Goal: Task Accomplishment & Management: Manage account settings

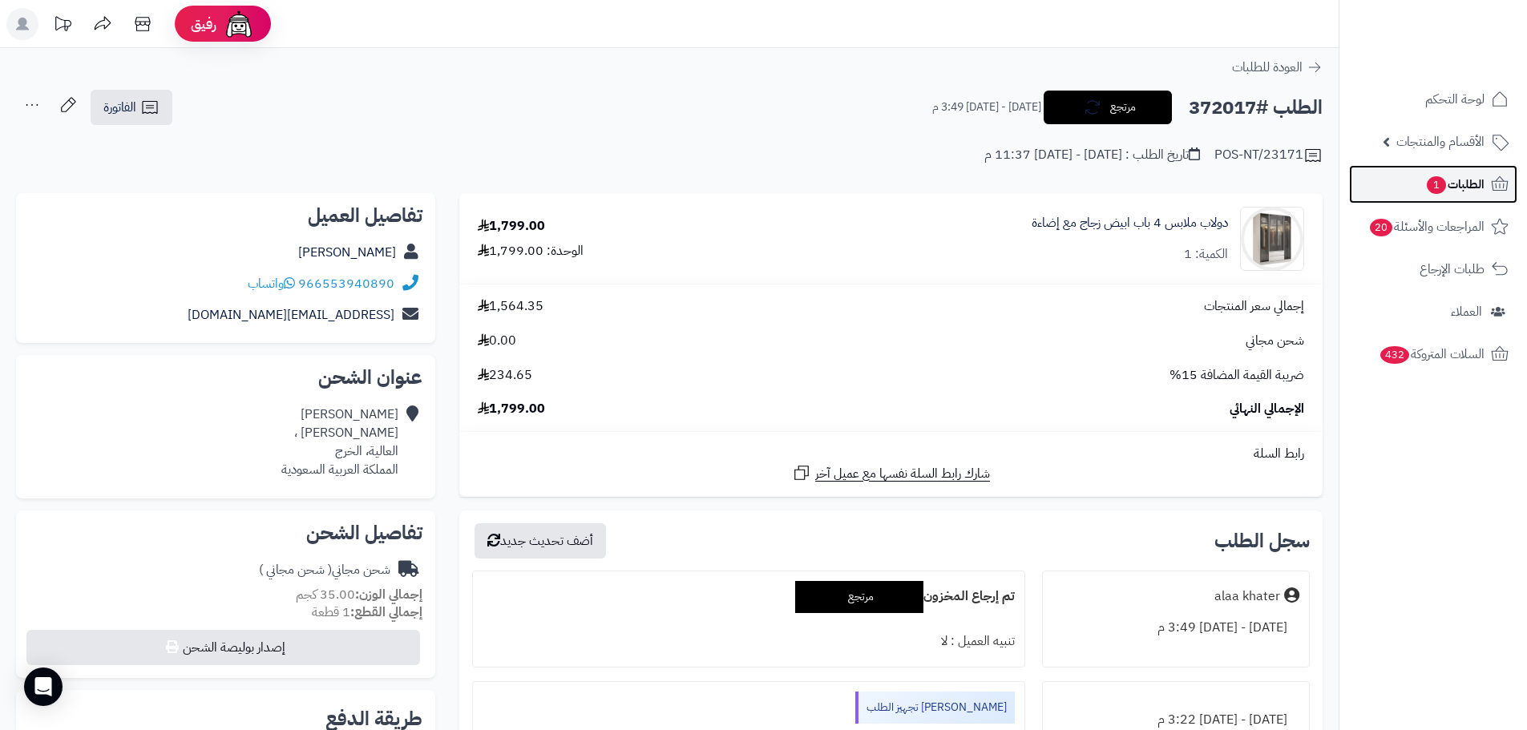
click at [1445, 188] on span "الطلبات 1" at bounding box center [1455, 184] width 59 height 22
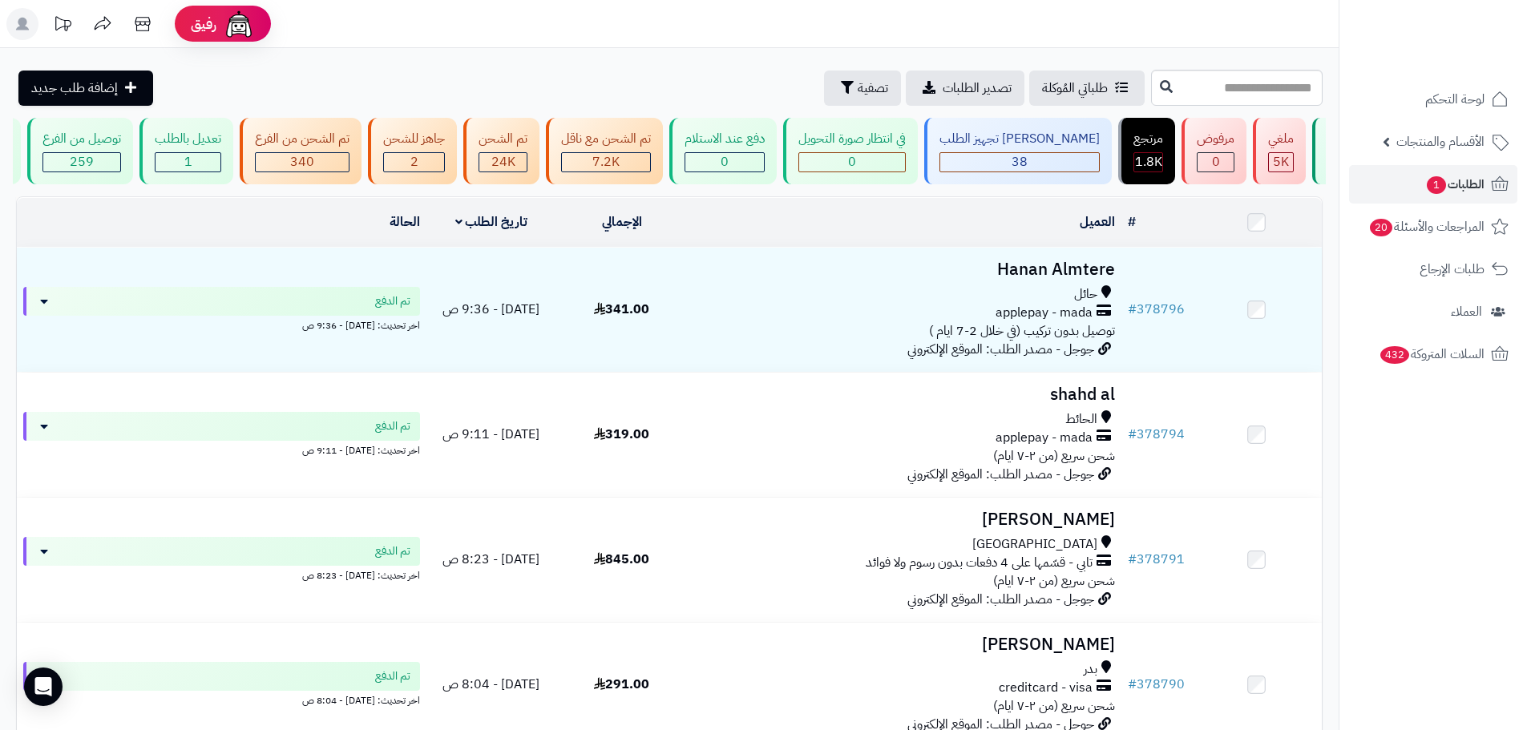
scroll to position [0, 1]
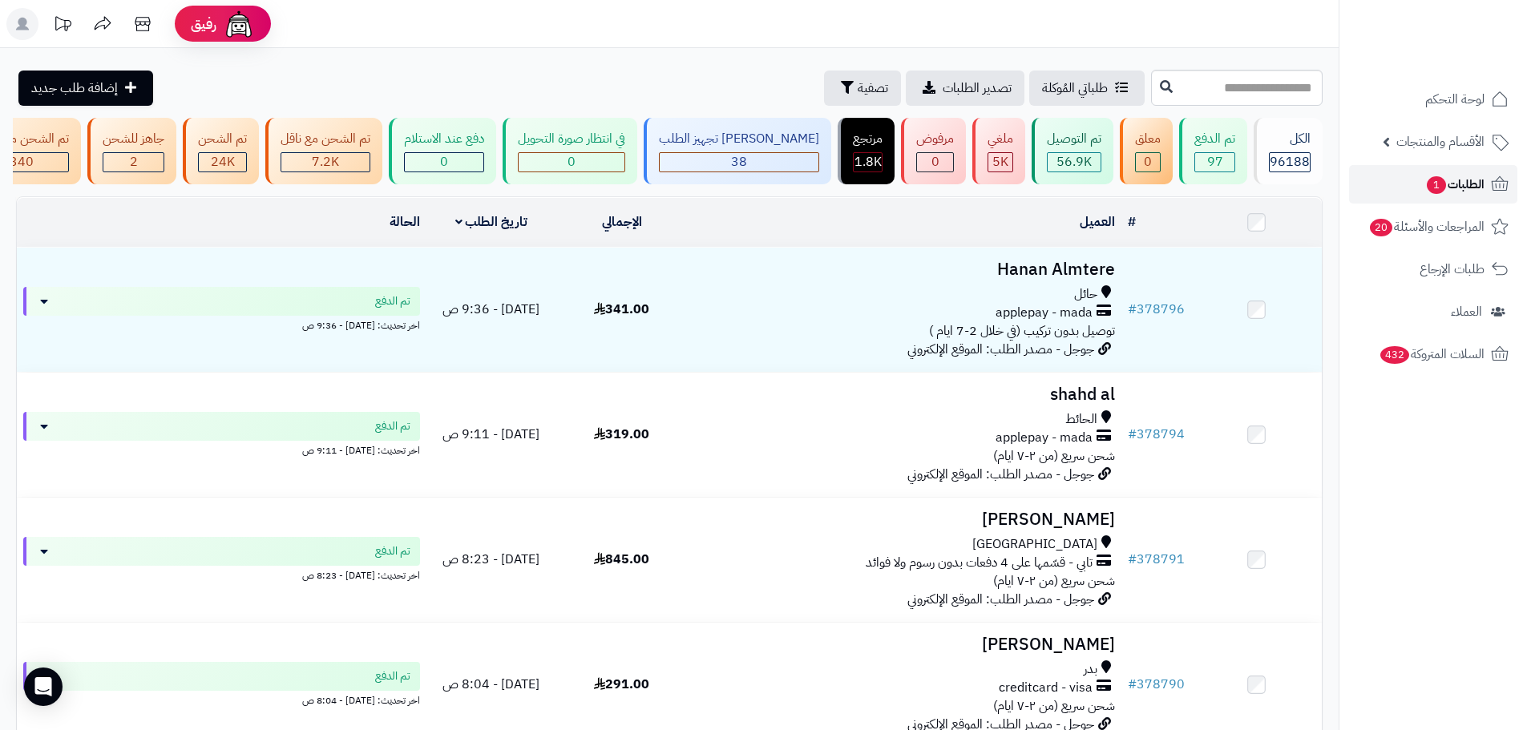
click at [1389, 177] on link "الطلبات 1" at bounding box center [1433, 184] width 168 height 38
click at [1457, 187] on span "الطلبات 1" at bounding box center [1455, 184] width 59 height 22
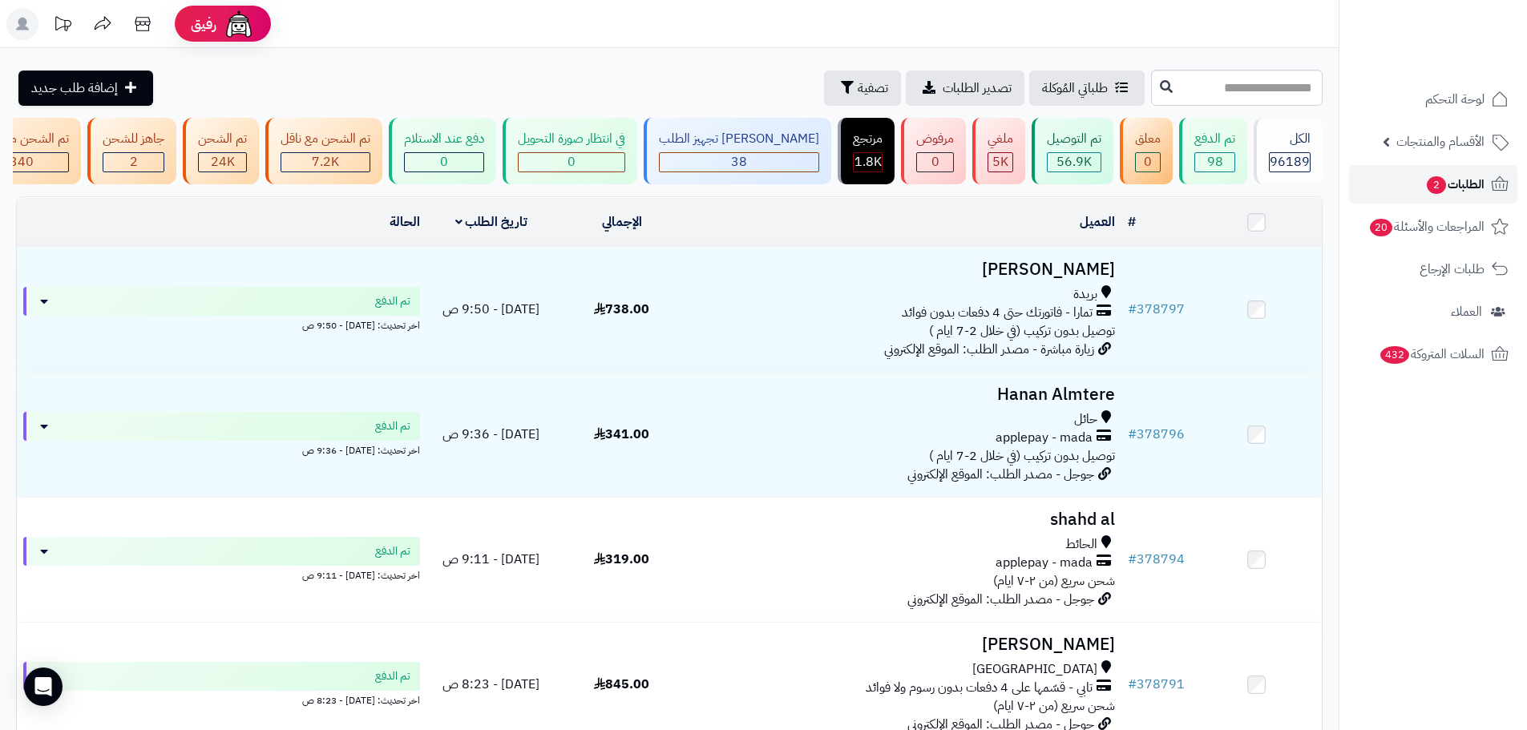
click at [1396, 185] on link "الطلبات 2" at bounding box center [1433, 184] width 168 height 38
click at [1385, 181] on link "الطلبات 2" at bounding box center [1433, 184] width 168 height 38
click at [1381, 192] on link "الطلبات 2" at bounding box center [1433, 184] width 168 height 38
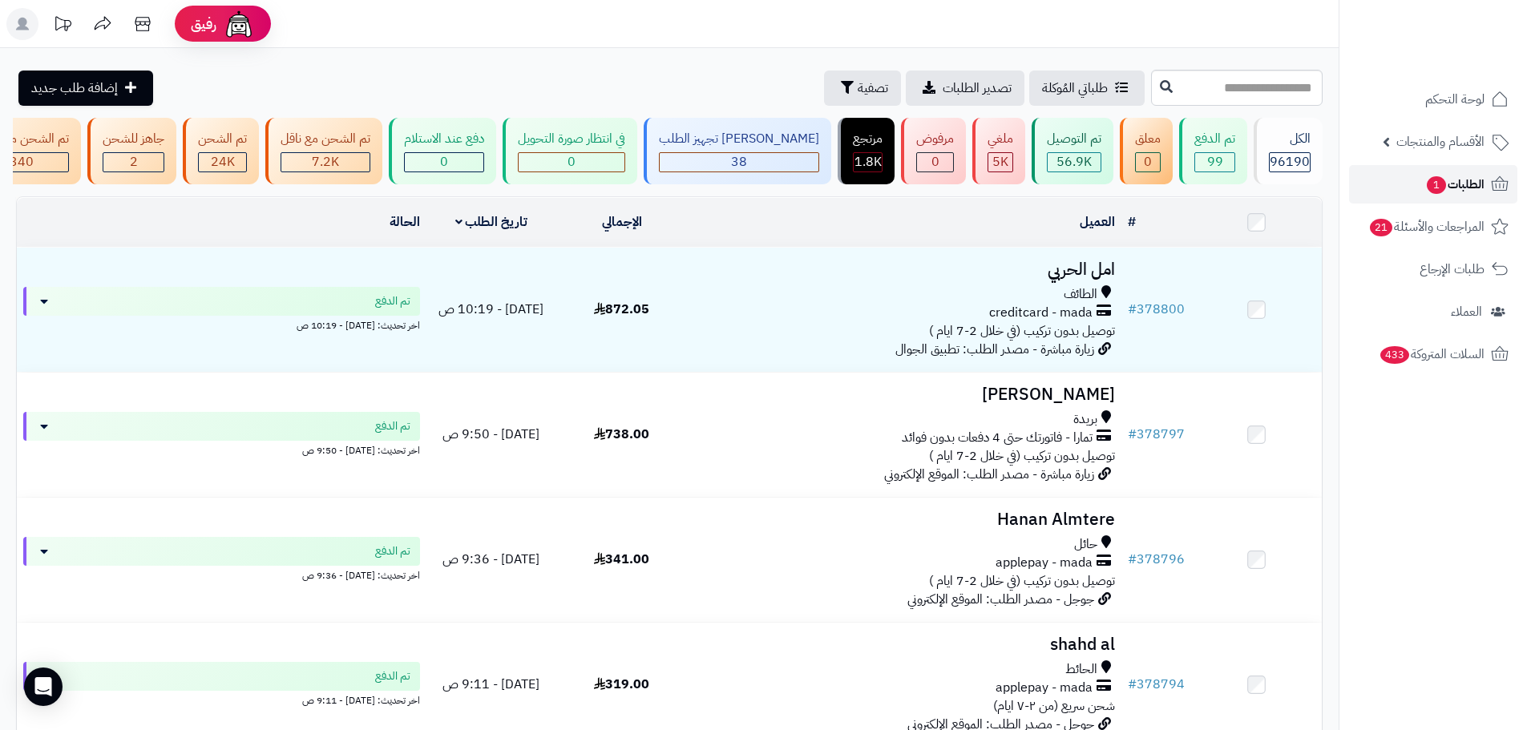
click at [1462, 196] on link "الطلبات 1" at bounding box center [1433, 184] width 168 height 38
click at [1400, 192] on link "الطلبات 1" at bounding box center [1433, 184] width 168 height 38
click at [1445, 192] on span "الطلبات 1" at bounding box center [1455, 184] width 59 height 22
drag, startPoint x: 760, startPoint y: 395, endPoint x: 563, endPoint y: 88, distance: 365.0
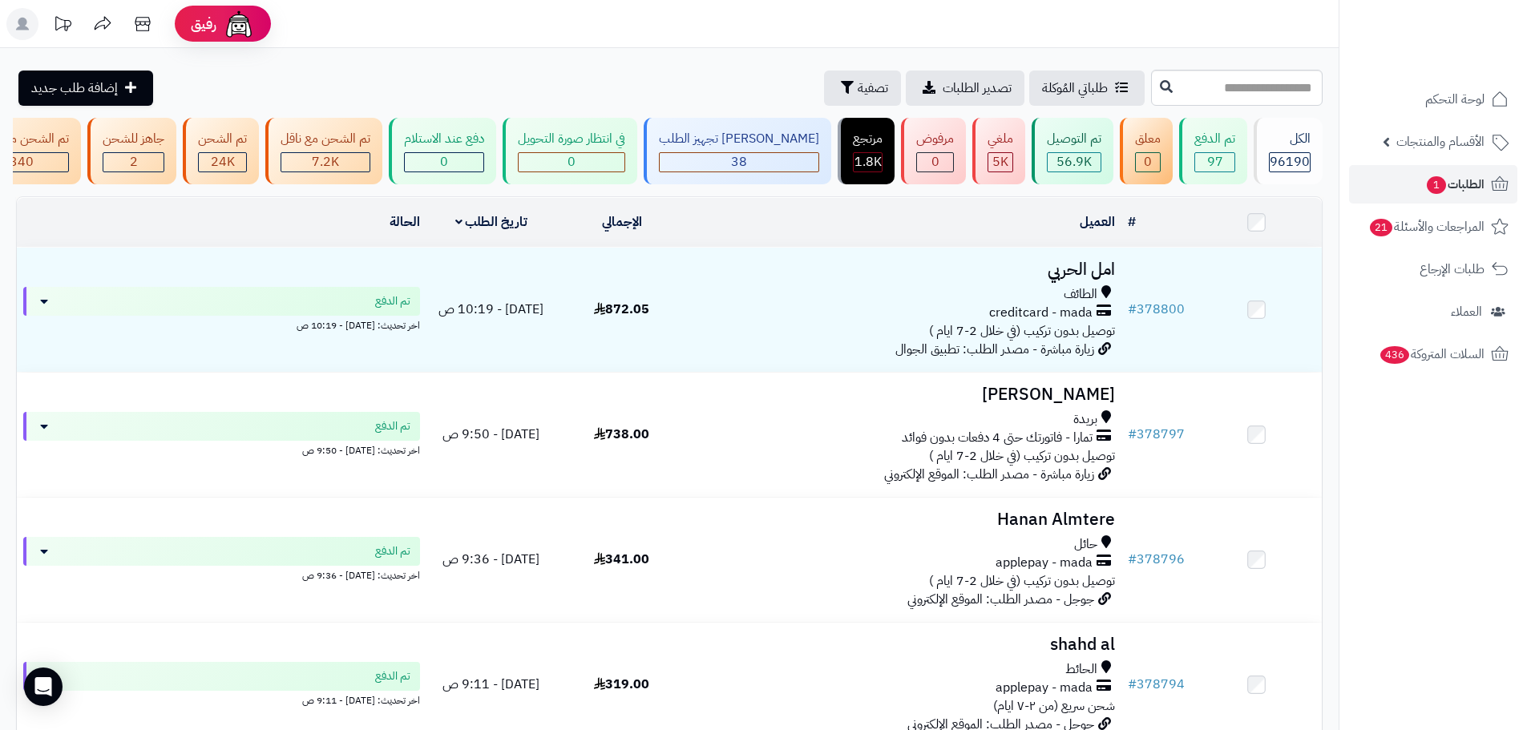
click at [563, 88] on div "طلباتي المُوكلة تصدير الطلبات تصفية إضافة طلب جديد" at bounding box center [581, 88] width 1131 height 35
click at [1406, 192] on link "الطلبات 1" at bounding box center [1433, 184] width 168 height 38
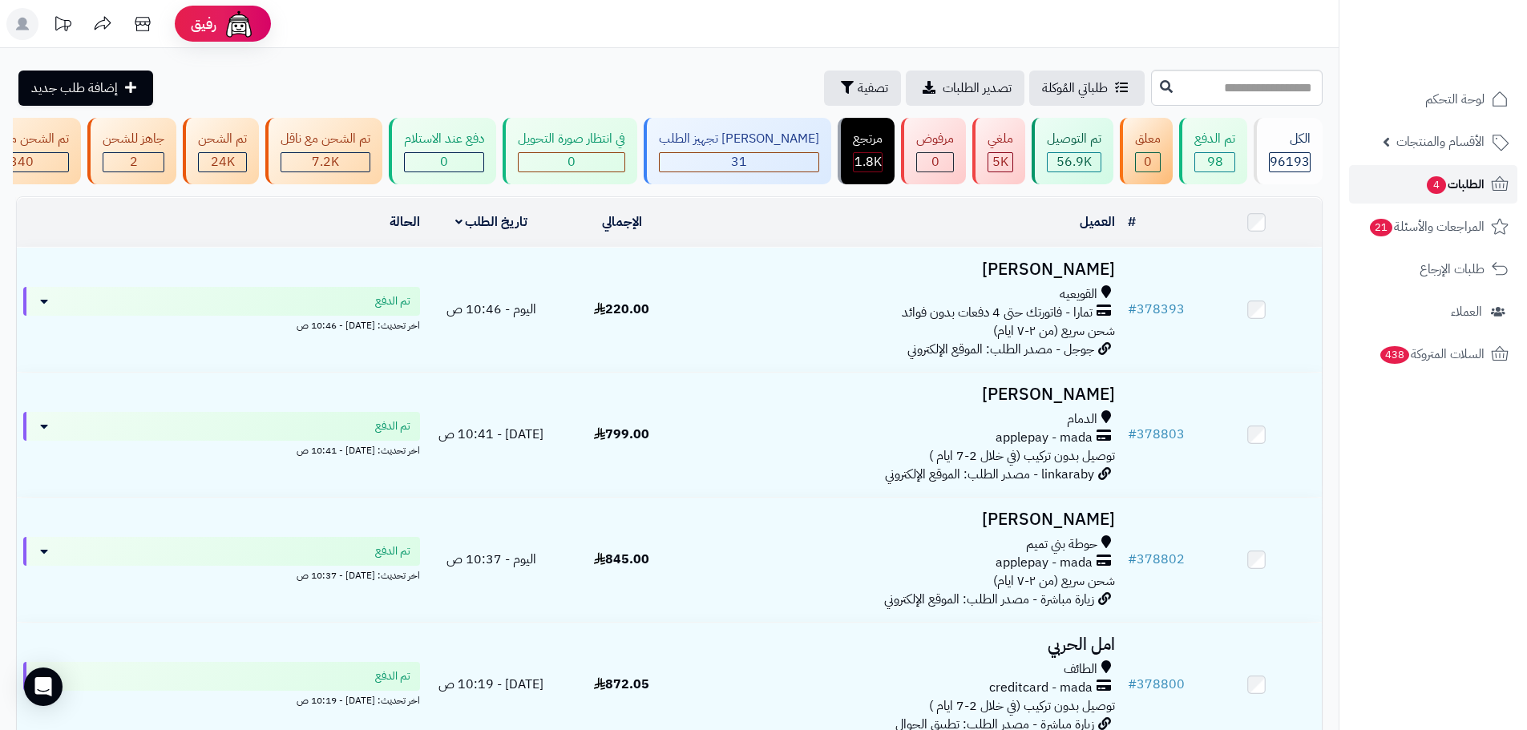
click at [1393, 181] on link "الطلبات 4" at bounding box center [1433, 184] width 168 height 38
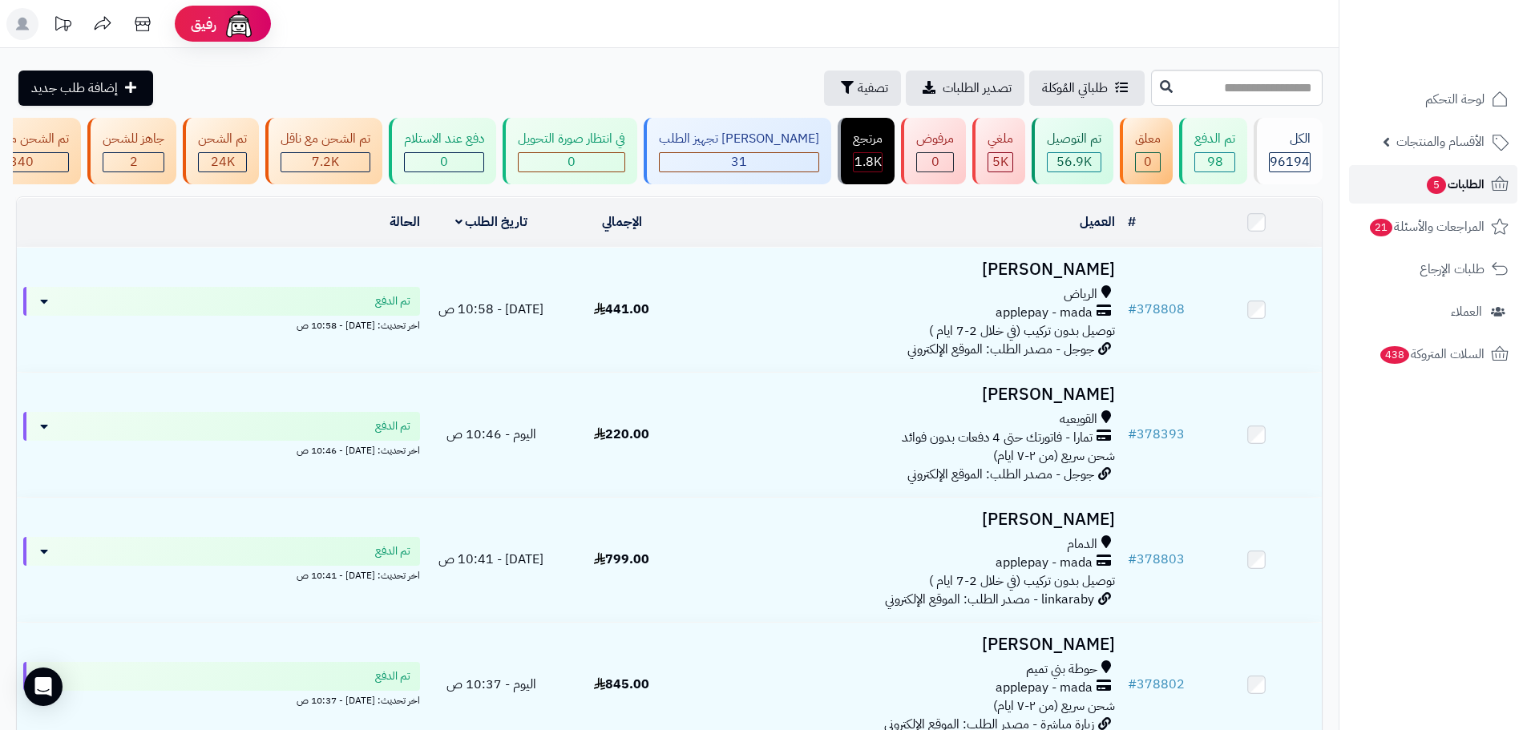
click at [1391, 179] on link "الطلبات 5" at bounding box center [1433, 184] width 168 height 38
click at [1450, 181] on span "الطلبات" at bounding box center [1466, 184] width 37 height 22
click at [1398, 167] on link "الطلبات" at bounding box center [1433, 184] width 168 height 38
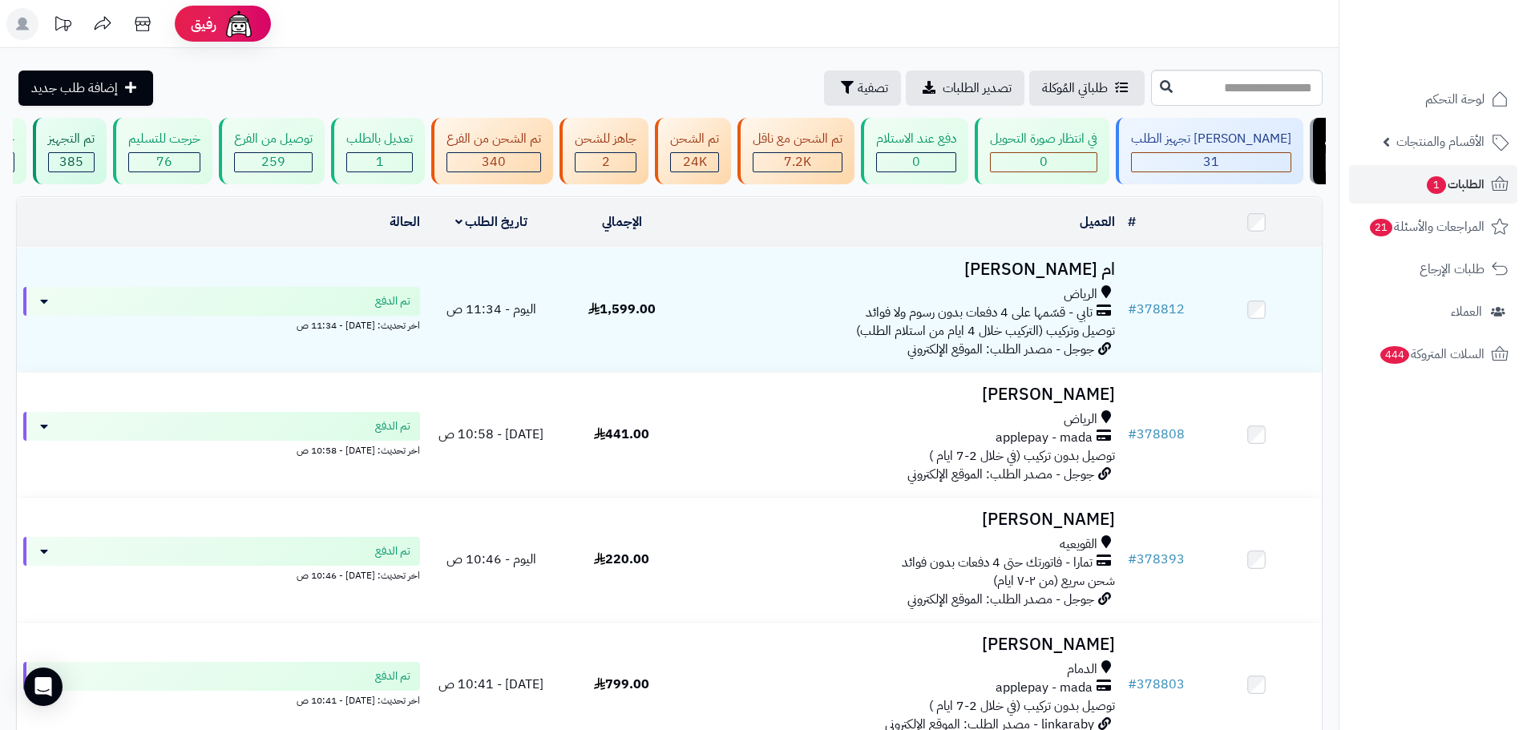
scroll to position [0, 1]
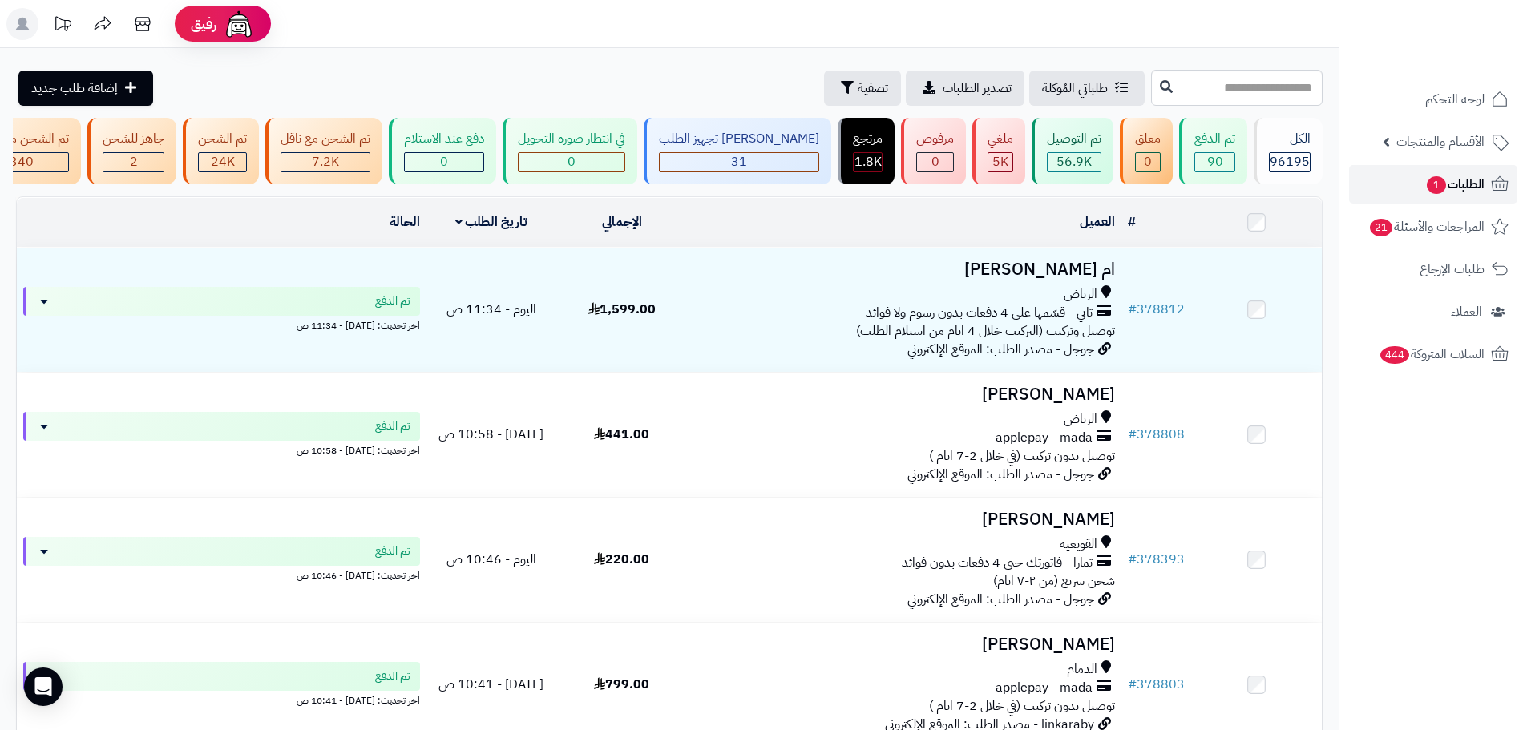
click at [1393, 191] on link "الطلبات 1" at bounding box center [1433, 184] width 168 height 38
